Goal: Information Seeking & Learning: Find specific fact

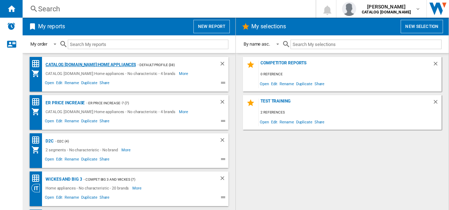
click at [90, 67] on div "CATALOG [DOMAIN_NAME]:Home appliances" at bounding box center [90, 64] width 92 height 9
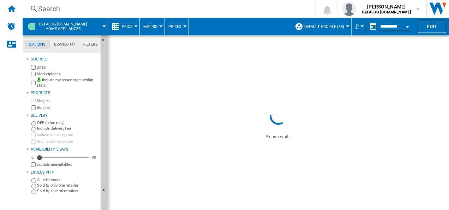
click at [171, 13] on div "Search" at bounding box center [167, 9] width 259 height 10
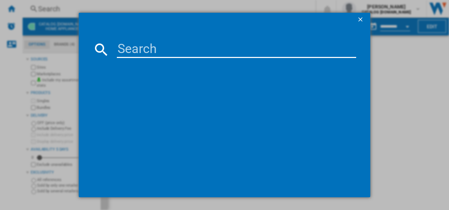
paste input "HGB64420YM_SS"
click at [169, 50] on input "HGB64420YM_SS" at bounding box center [237, 49] width 240 height 17
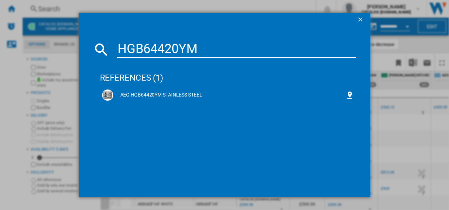
type input "HGB64420YM"
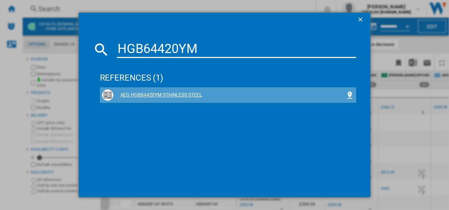
click at [148, 91] on div "AEG HGB64420YM STAINLESS STEEL" at bounding box center [228, 94] width 252 height 11
click at [149, 91] on div "AEG HGB64420YM STAINLESS STEEL" at bounding box center [228, 94] width 252 height 11
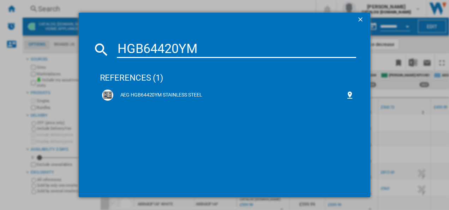
drag, startPoint x: 149, startPoint y: 91, endPoint x: 216, endPoint y: 46, distance: 80.8
click at [216, 46] on input "HGB64420YM" at bounding box center [237, 49] width 240 height 17
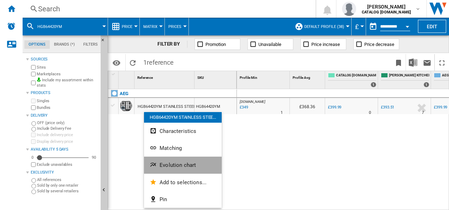
click at [161, 164] on span "Evolution chart" at bounding box center [177, 165] width 36 height 6
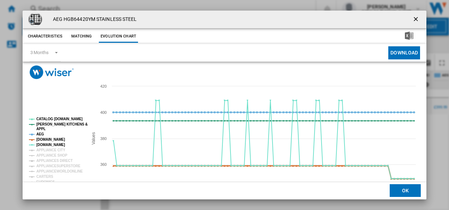
click at [52, 138] on tspan "[DOMAIN_NAME]" at bounding box center [50, 139] width 29 height 4
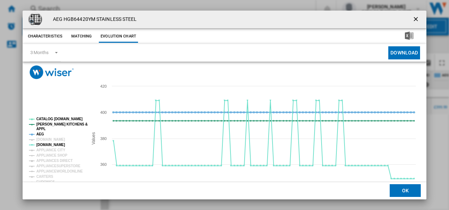
click at [42, 134] on tspan "AEG" at bounding box center [40, 134] width 8 height 4
click at [43, 122] on tspan "[PERSON_NAME] KITCHENS &" at bounding box center [61, 124] width 51 height 4
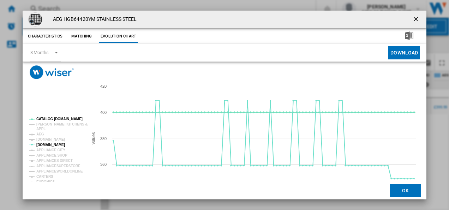
click at [44, 117] on rect "Product popup" at bounding box center [55, 163] width 59 height 99
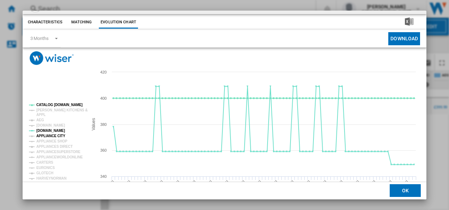
scroll to position [38, 0]
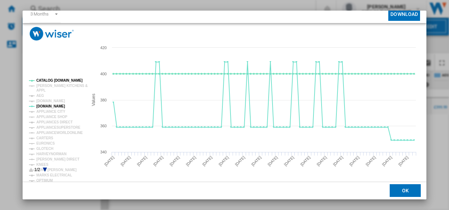
click at [44, 168] on icon "Product popup" at bounding box center [45, 169] width 4 height 4
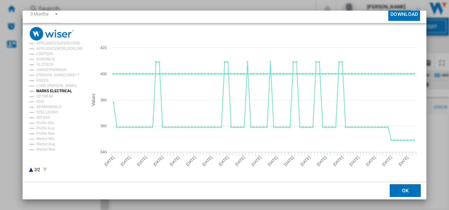
click at [53, 91] on tspan "MARKS ELECTRICAL" at bounding box center [54, 91] width 36 height 4
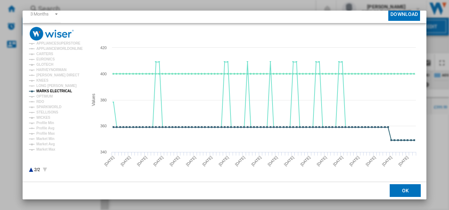
click at [31, 169] on icon "Product popup" at bounding box center [31, 169] width 4 height 4
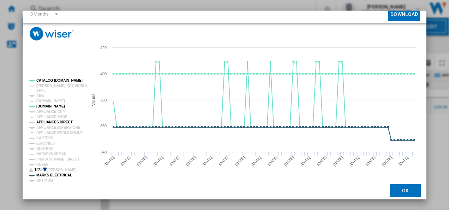
click at [54, 122] on tspan "APPLIANCES DIRECT" at bounding box center [54, 122] width 36 height 4
